Goal: Task Accomplishment & Management: Manage account settings

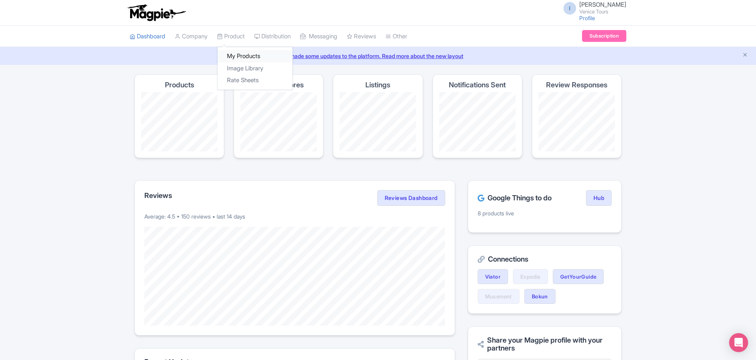
click at [240, 57] on link "My Products" at bounding box center [254, 56] width 75 height 12
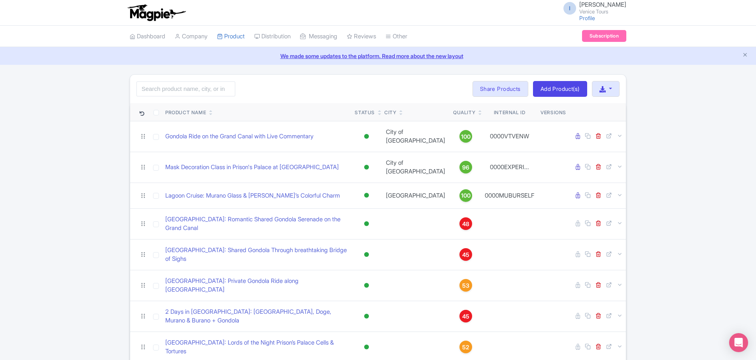
click at [478, 110] on icon at bounding box center [480, 111] width 4 height 5
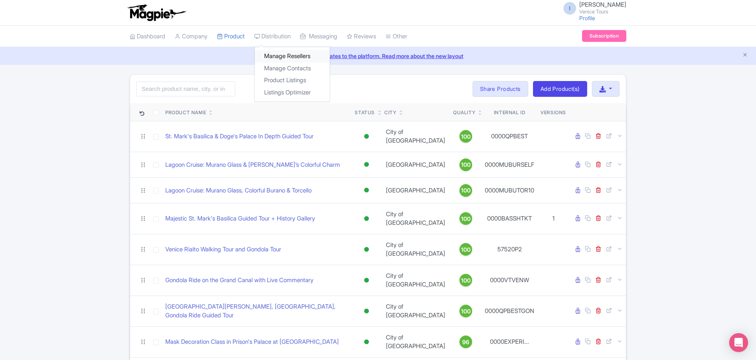
click at [283, 56] on link "Manage Resellers" at bounding box center [292, 56] width 75 height 12
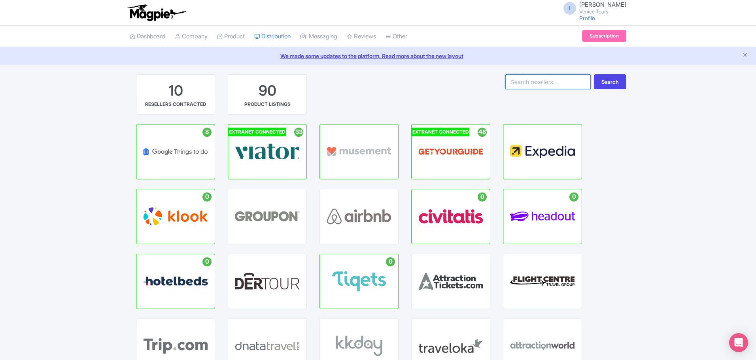
click at [526, 88] on input "search" at bounding box center [547, 81] width 85 height 15
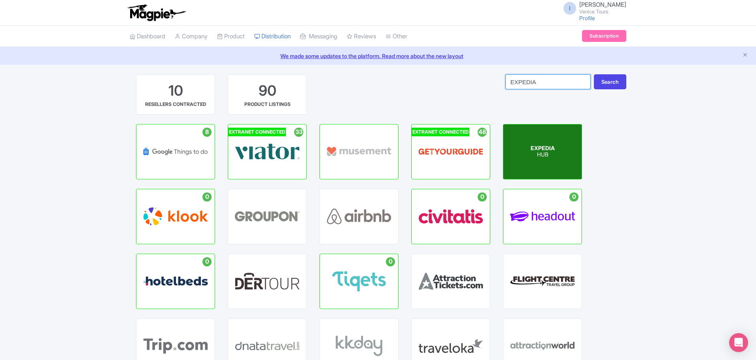
click at [543, 153] on p "HUB" at bounding box center [542, 155] width 24 height 7
type input "EXPEDIA"
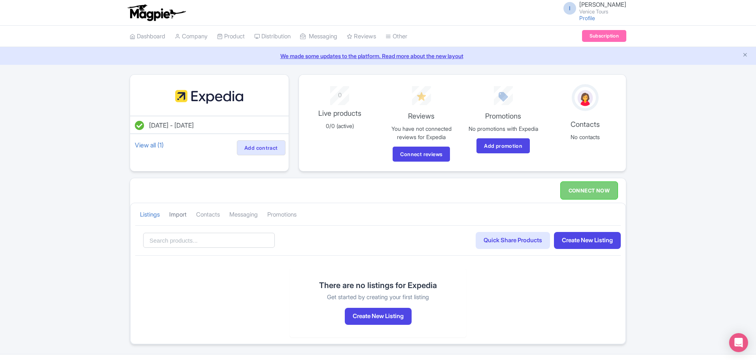
click at [181, 214] on link "Import" at bounding box center [177, 215] width 17 height 22
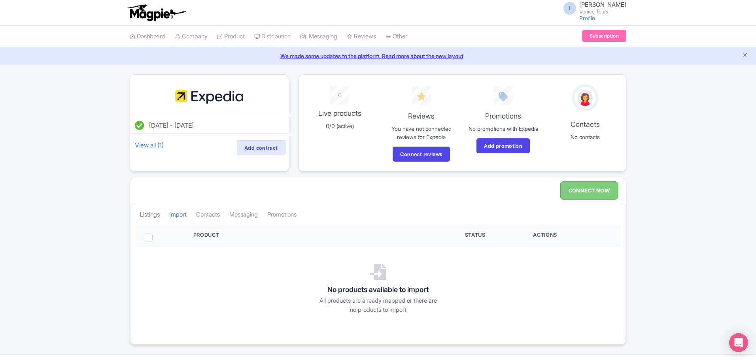
click at [152, 215] on link "Listings" at bounding box center [150, 215] width 20 height 22
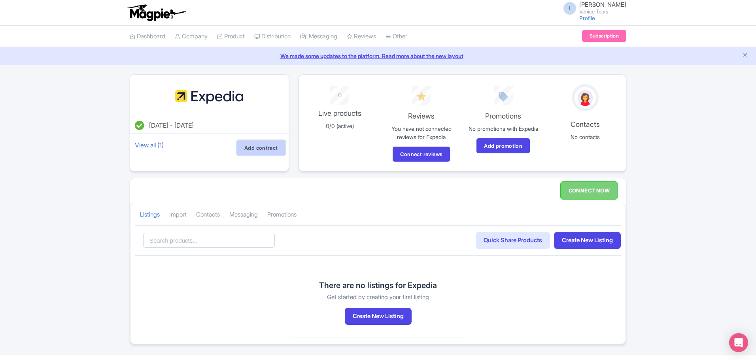
click at [256, 147] on link "Add contract" at bounding box center [261, 147] width 49 height 15
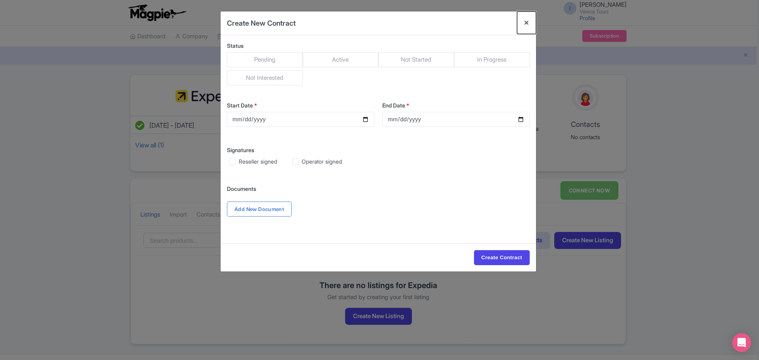
click at [529, 23] on button "Close" at bounding box center [526, 22] width 19 height 23
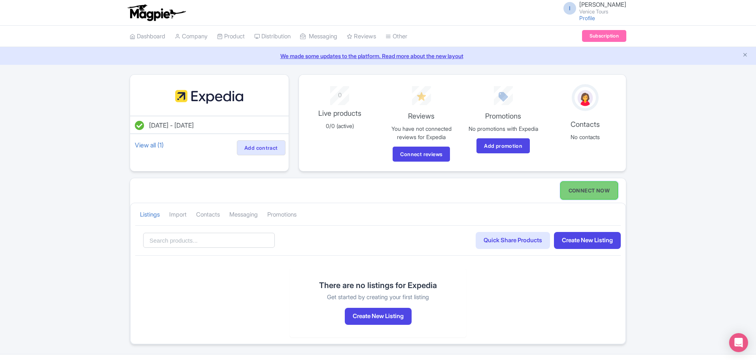
click at [601, 191] on link "CONNECT NOW" at bounding box center [589, 190] width 58 height 18
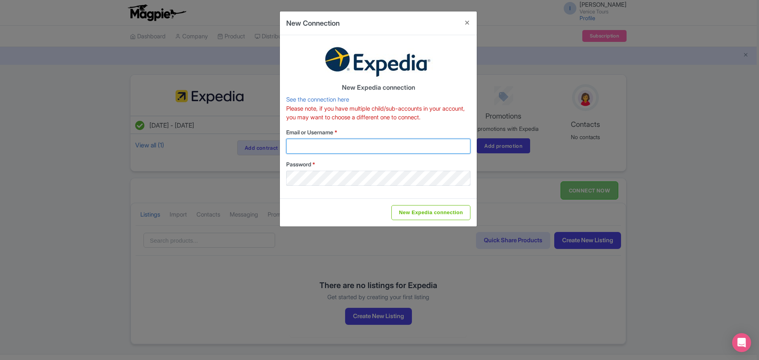
type input "[DOMAIN_NAME][EMAIL_ADDRESS][DOMAIN_NAME]"
drag, startPoint x: 407, startPoint y: 147, endPoint x: 233, endPoint y: 145, distance: 174.3
click at [233, 145] on div "New Connection New Expedia connection See the connection here Please note, if y…" at bounding box center [379, 180] width 759 height 360
type input "LucaBordon"
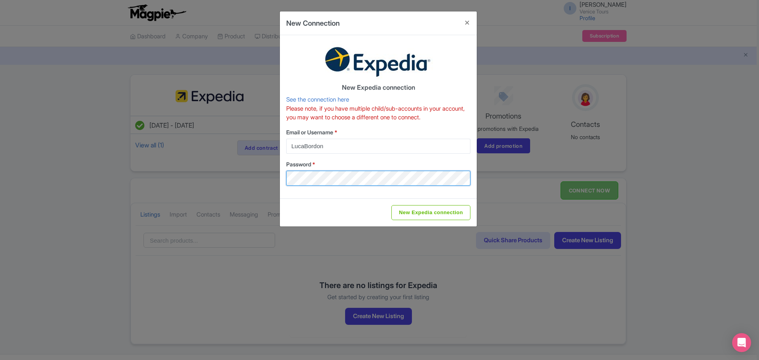
click at [278, 180] on div "New Connection New Expedia connection See the connection here Please note, if y…" at bounding box center [379, 180] width 759 height 360
click at [498, 187] on div "New Connection New Expedia connection See the connection here Please note, if y…" at bounding box center [379, 180] width 759 height 360
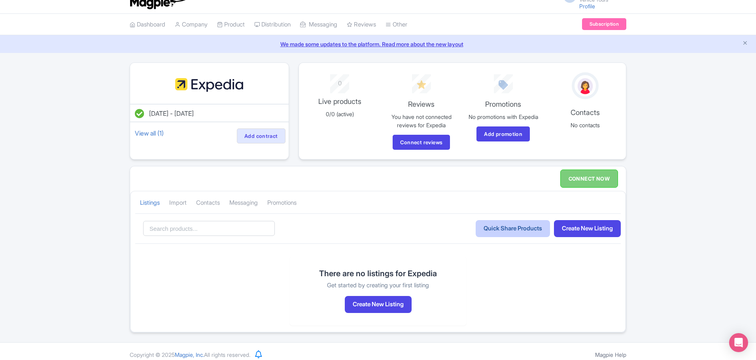
scroll to position [19, 0]
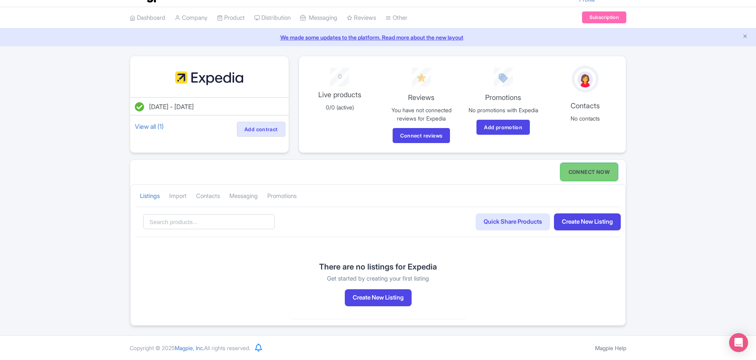
click at [579, 172] on link "CONNECT NOW" at bounding box center [589, 172] width 58 height 18
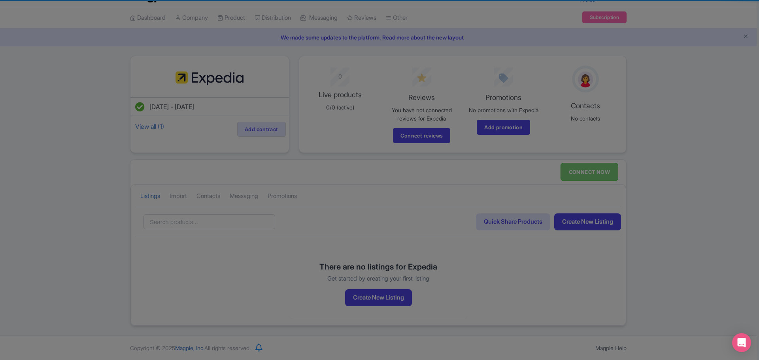
type input "sales.marketing@venicecitytours.it"
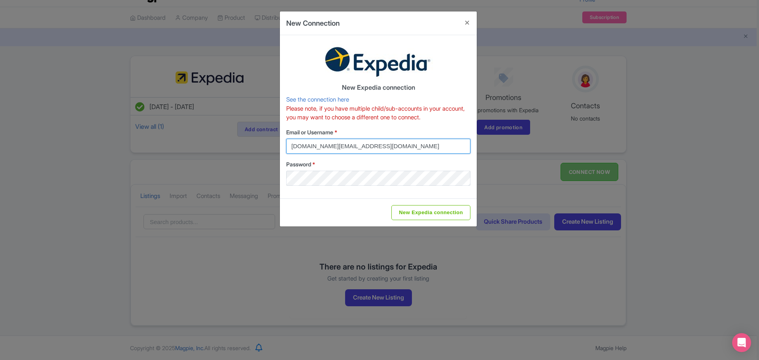
drag, startPoint x: 403, startPoint y: 147, endPoint x: 168, endPoint y: 149, distance: 235.2
click at [180, 141] on div "New Connection New Expedia connection See the connection here Please note, if y…" at bounding box center [379, 180] width 759 height 360
type input "LucaBordon"
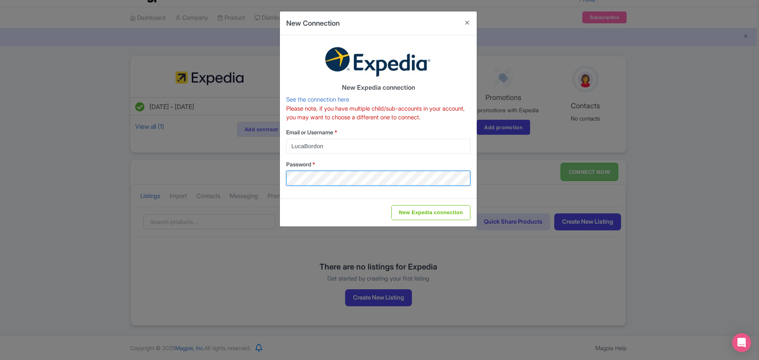
click at [249, 179] on div "New Connection New Expedia connection See the connection here Please note, if y…" at bounding box center [379, 180] width 759 height 360
click at [456, 190] on div "New Expedia connection See the connection here Please note, if you have multipl…" at bounding box center [378, 116] width 197 height 163
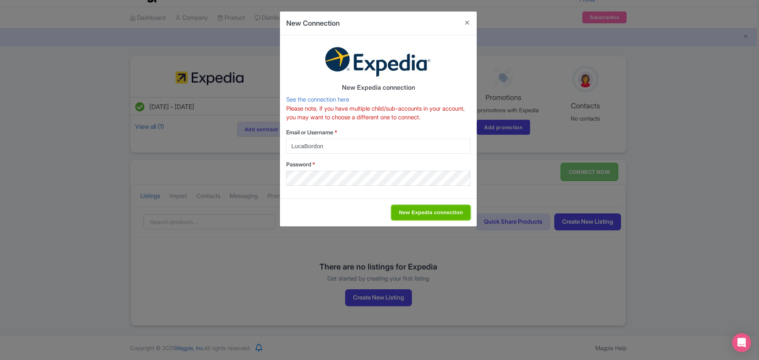
click at [425, 213] on input "New Expedia connection" at bounding box center [430, 212] width 79 height 15
type input "Saving..."
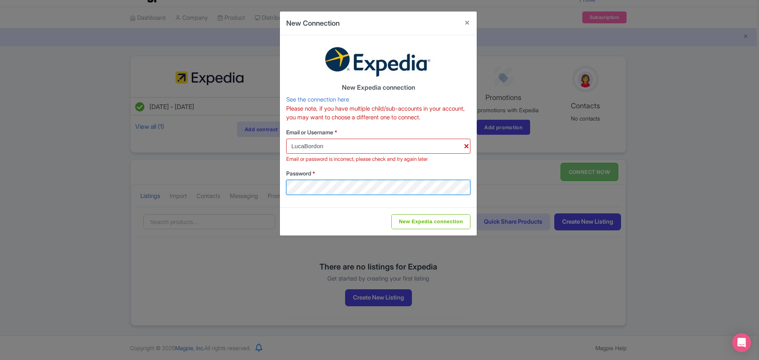
click at [244, 189] on div "New Connection New Expedia connection See the connection here Please note, if y…" at bounding box center [379, 180] width 759 height 360
drag, startPoint x: 323, startPoint y: 146, endPoint x: 257, endPoint y: 144, distance: 66.0
click at [257, 144] on div "New Connection New Expedia connection See the connection here Please note, if y…" at bounding box center [379, 180] width 759 height 360
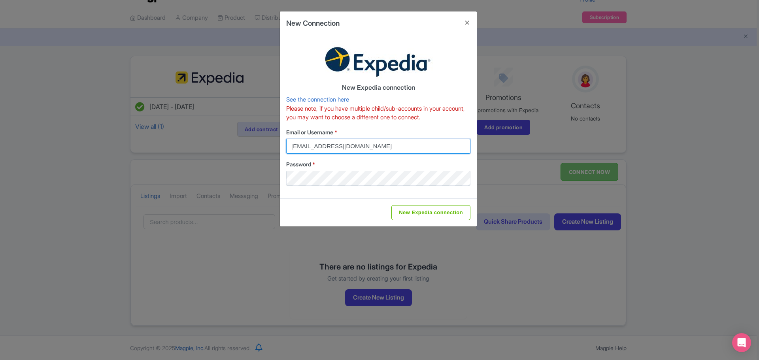
type input "booking@venicecitytours.it"
click at [450, 191] on div "New Expedia connection See the connection here Please note, if you have multipl…" at bounding box center [378, 116] width 197 height 163
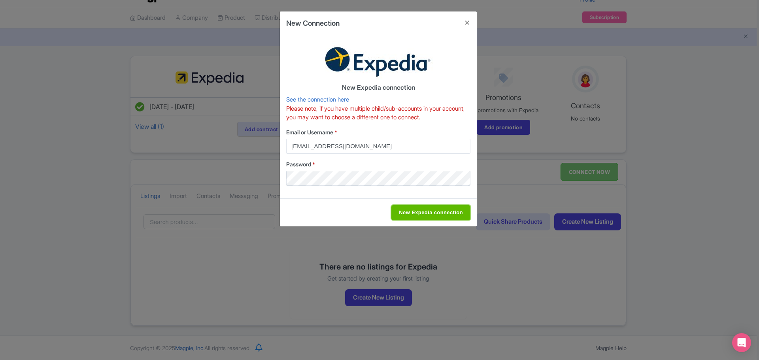
click at [431, 212] on input "New Expedia connection" at bounding box center [430, 212] width 79 height 15
type input "Saving..."
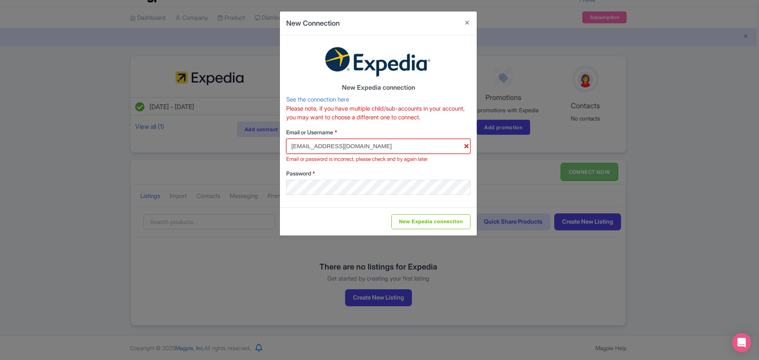
drag, startPoint x: 375, startPoint y: 145, endPoint x: 256, endPoint y: 149, distance: 119.0
click at [256, 149] on div "New Connection New Expedia connection See the connection here Please note, if y…" at bounding box center [379, 180] width 759 height 360
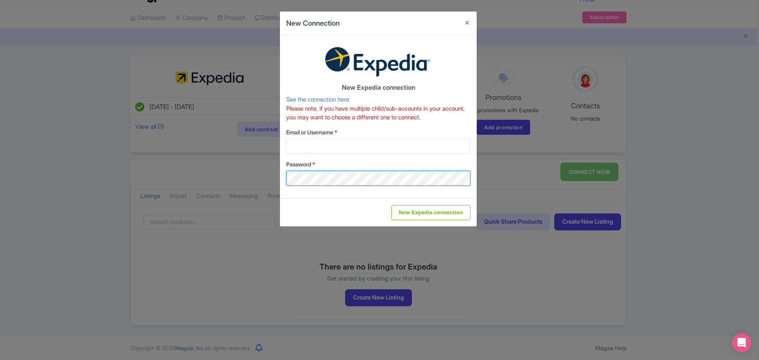
click at [241, 186] on div "New Connection New Expedia connection See the connection here Please note, if y…" at bounding box center [379, 180] width 759 height 360
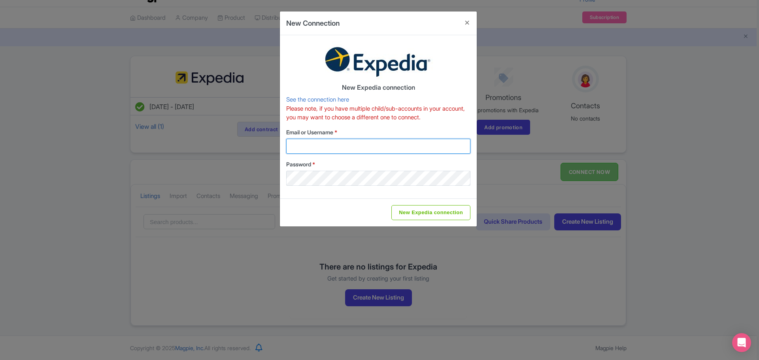
click at [295, 143] on input "Email or Username *" at bounding box center [378, 146] width 184 height 15
type input "sales.marketing@venicecitytours.it"
click at [315, 162] on span "*" at bounding box center [313, 164] width 3 height 7
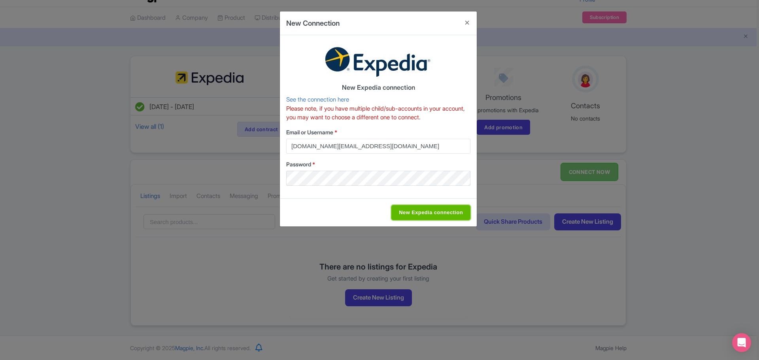
click at [425, 212] on input "New Expedia connection" at bounding box center [430, 212] width 79 height 15
type input "Saving..."
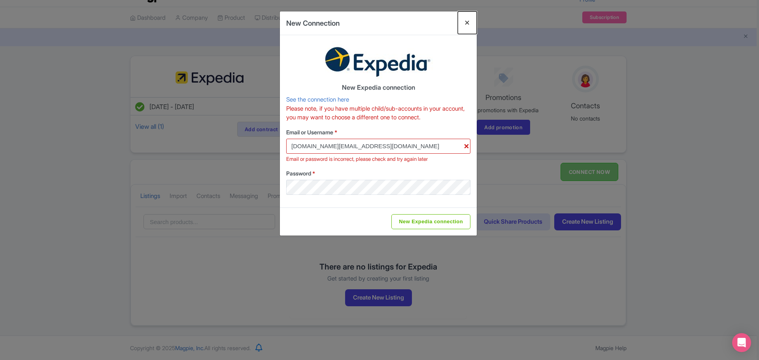
click at [468, 22] on button "Close" at bounding box center [467, 22] width 19 height 23
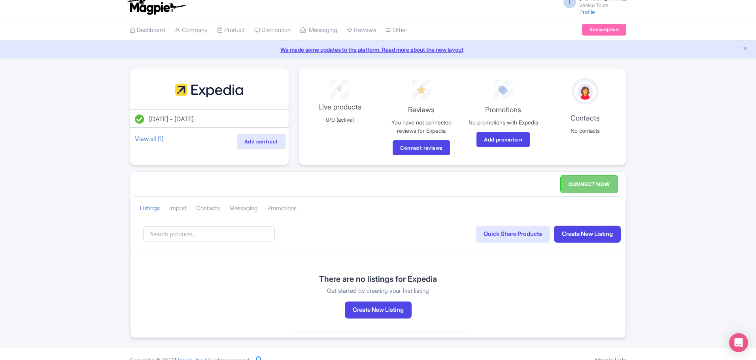
scroll to position [0, 0]
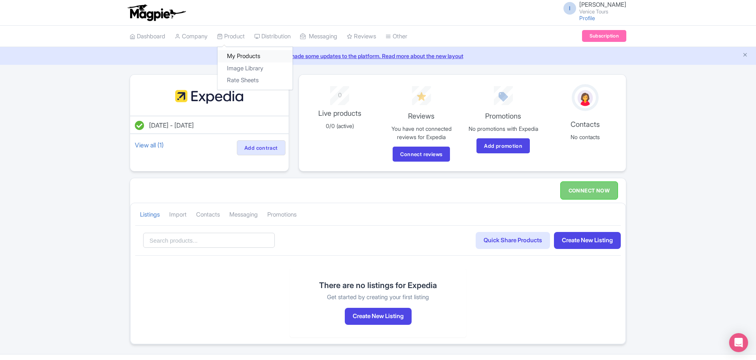
click at [245, 53] on link "My Products" at bounding box center [254, 56] width 75 height 12
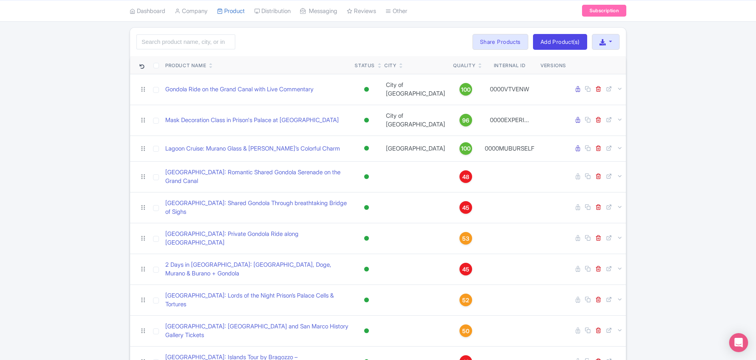
scroll to position [11, 0]
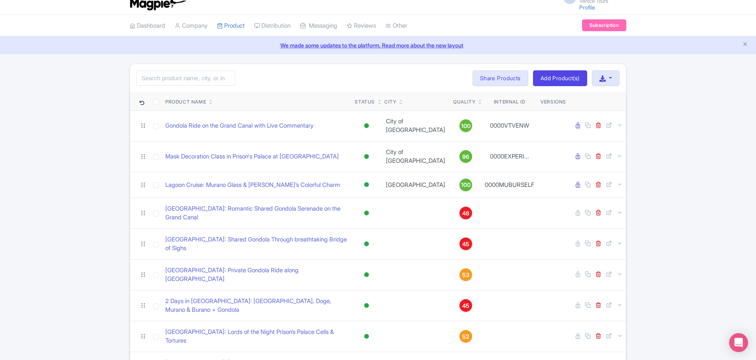
click at [478, 101] on icon at bounding box center [480, 103] width 4 height 5
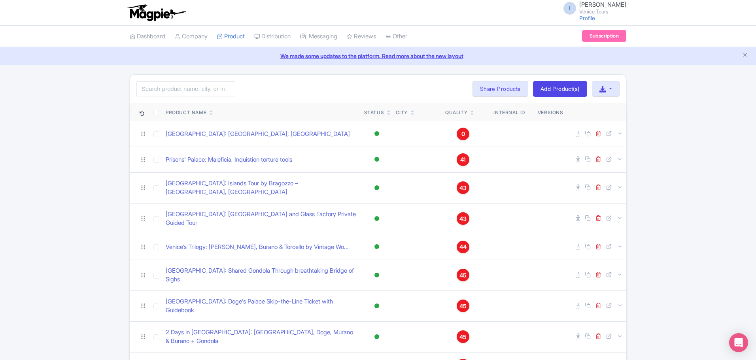
click at [472, 108] on link at bounding box center [472, 110] width 4 height 6
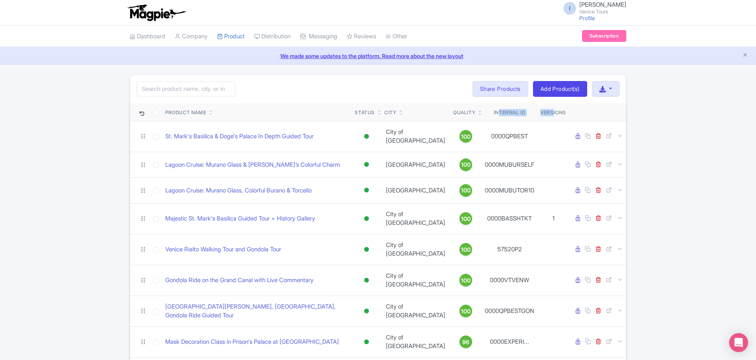
drag, startPoint x: 494, startPoint y: 112, endPoint x: 549, endPoint y: 114, distance: 55.0
click at [549, 114] on tr "Product Name Status City Quality Internal ID Versions" at bounding box center [378, 112] width 496 height 18
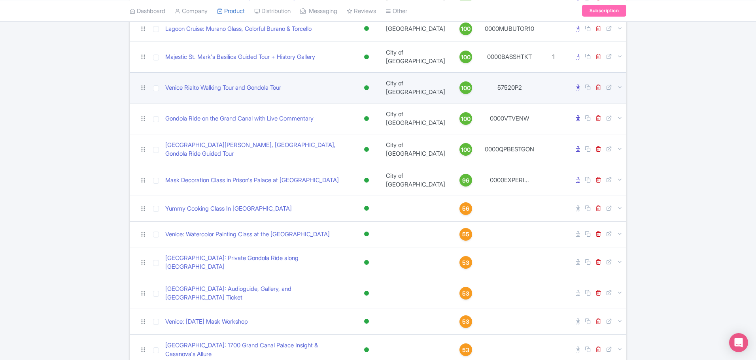
scroll to position [50, 0]
